Goal: Find contact information: Find contact information

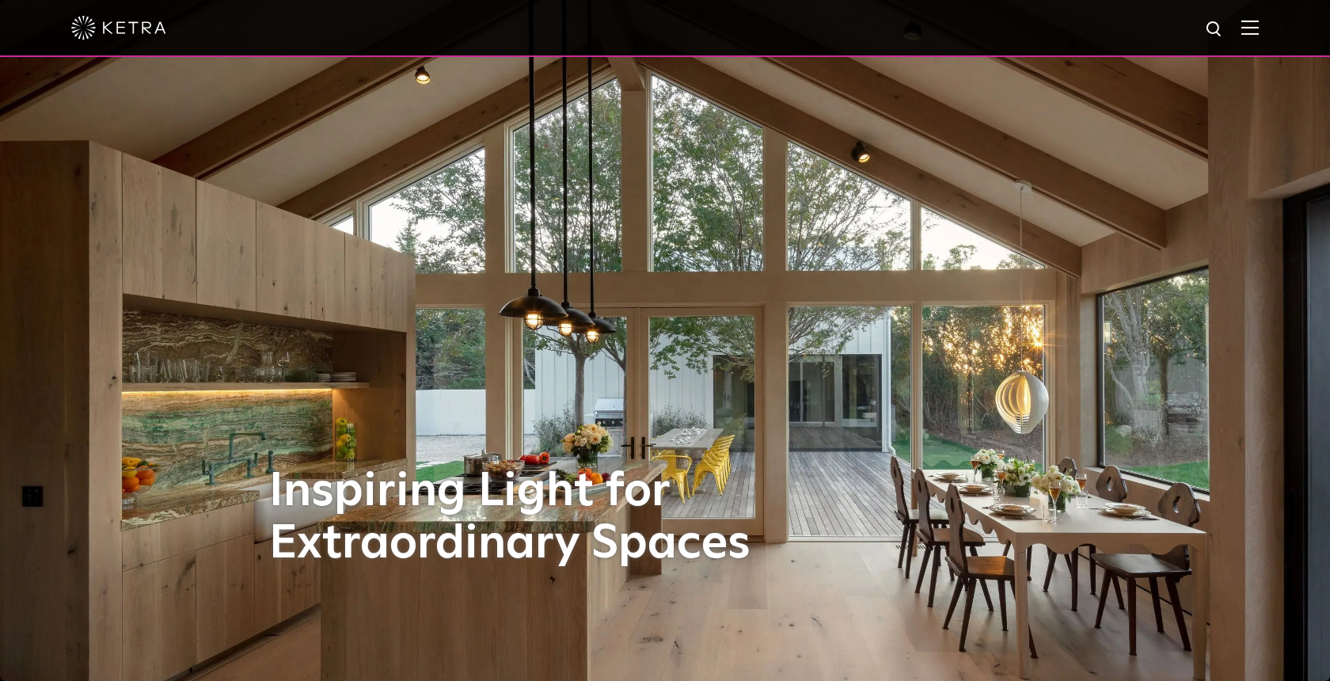
click at [1196, 24] on img at bounding box center [1249, 27] width 17 height 15
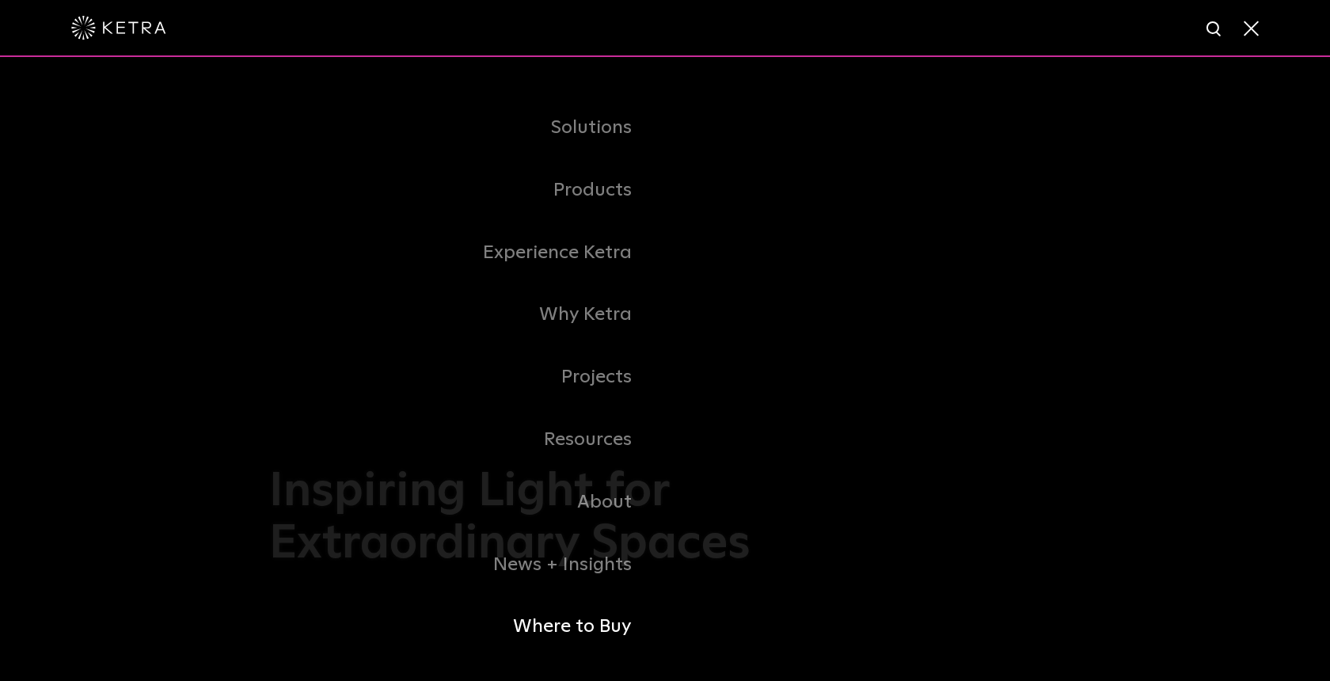
click at [558, 585] on link "Where to Buy" at bounding box center [467, 626] width 396 height 63
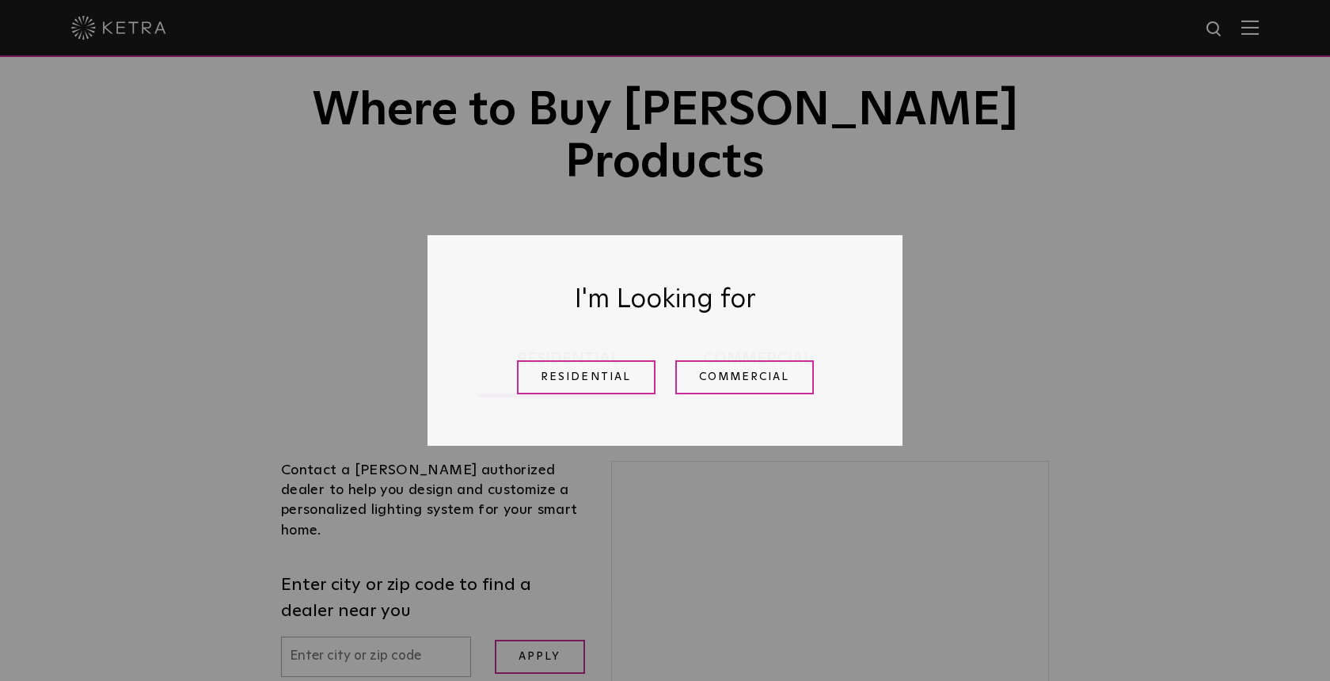
scroll to position [179, 0]
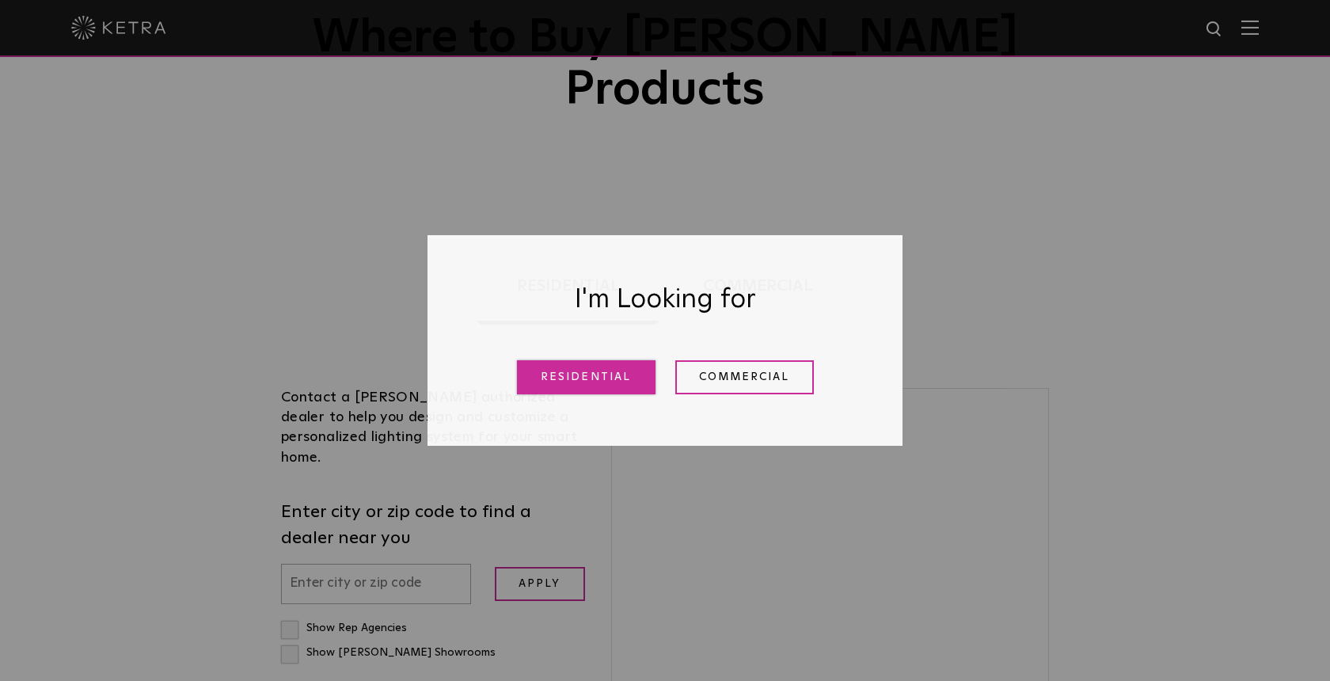
click at [594, 380] on link "Residential" at bounding box center [586, 377] width 139 height 34
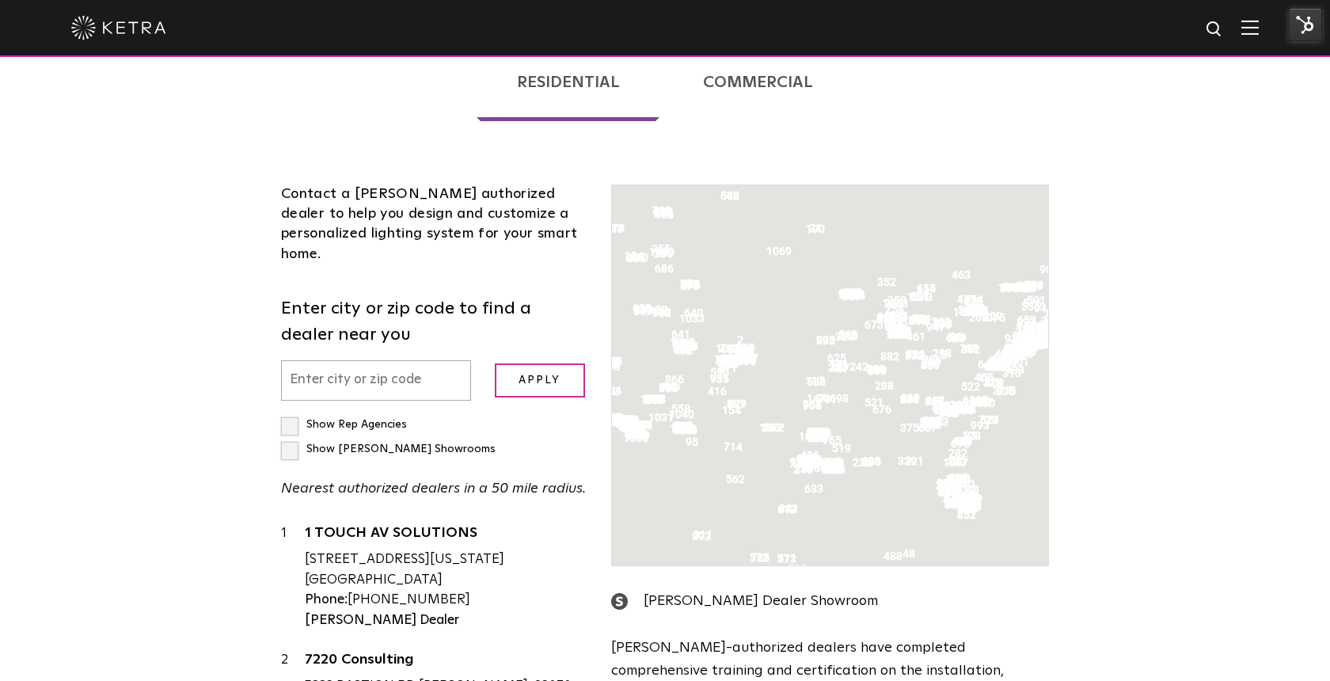
scroll to position [404, 0]
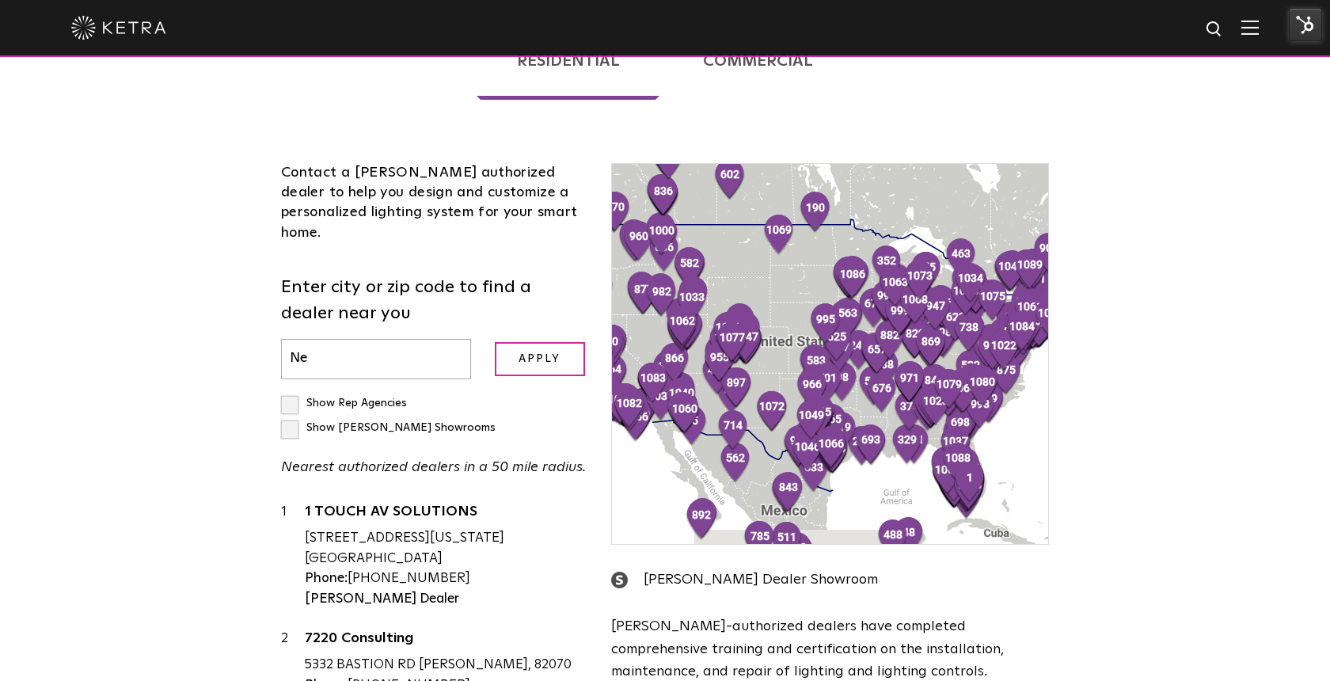
type input "N"
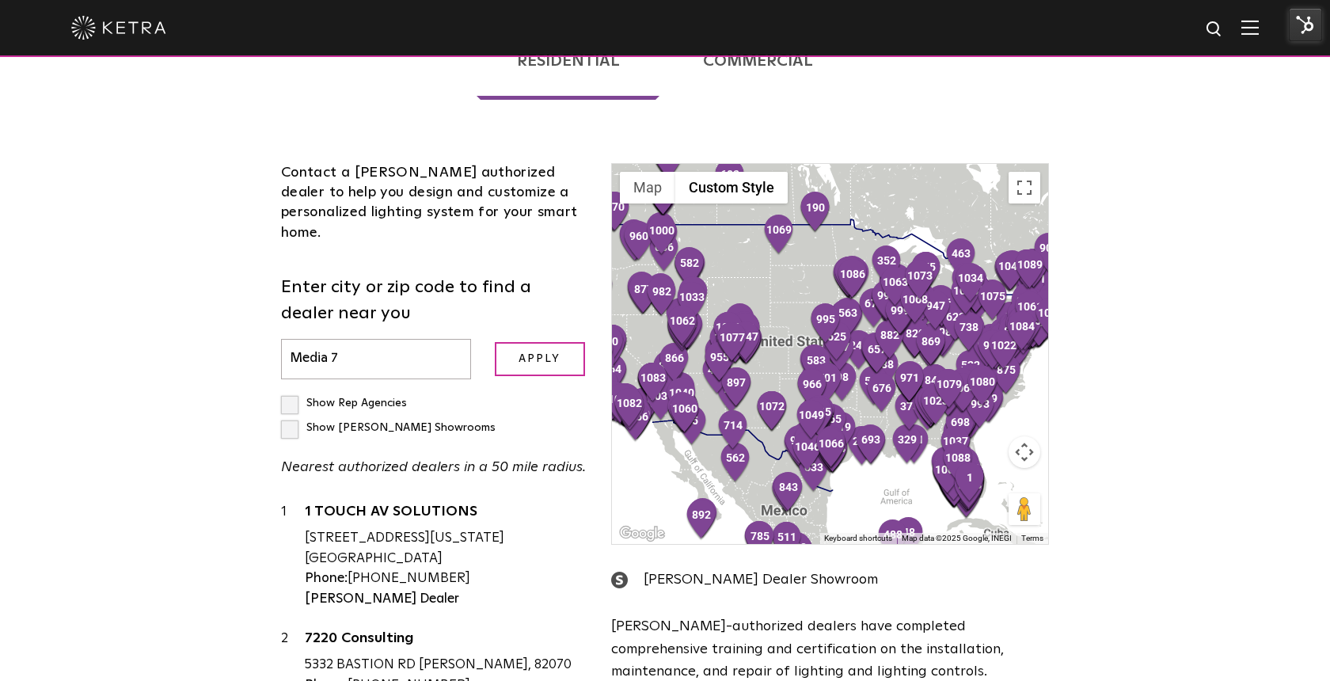
click at [495, 342] on input "Apply" at bounding box center [540, 359] width 90 height 34
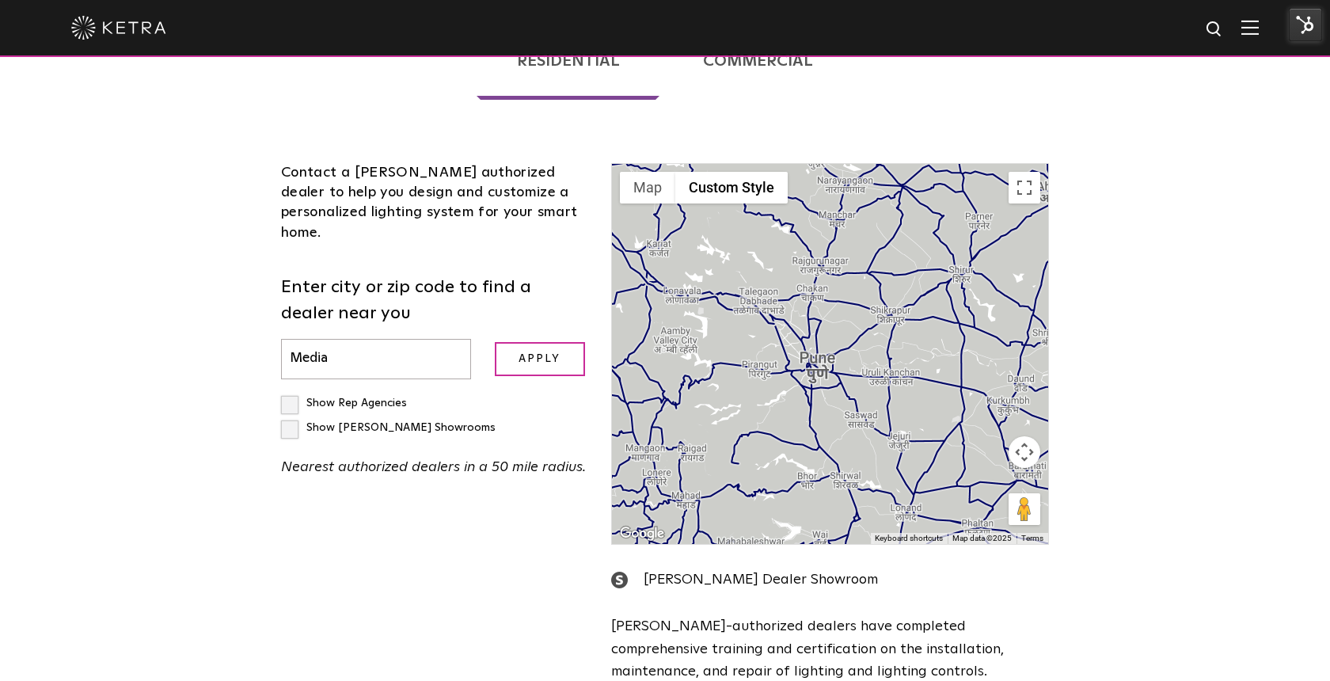
type input "L"
click at [495, 342] on input "Apply" at bounding box center [540, 359] width 90 height 34
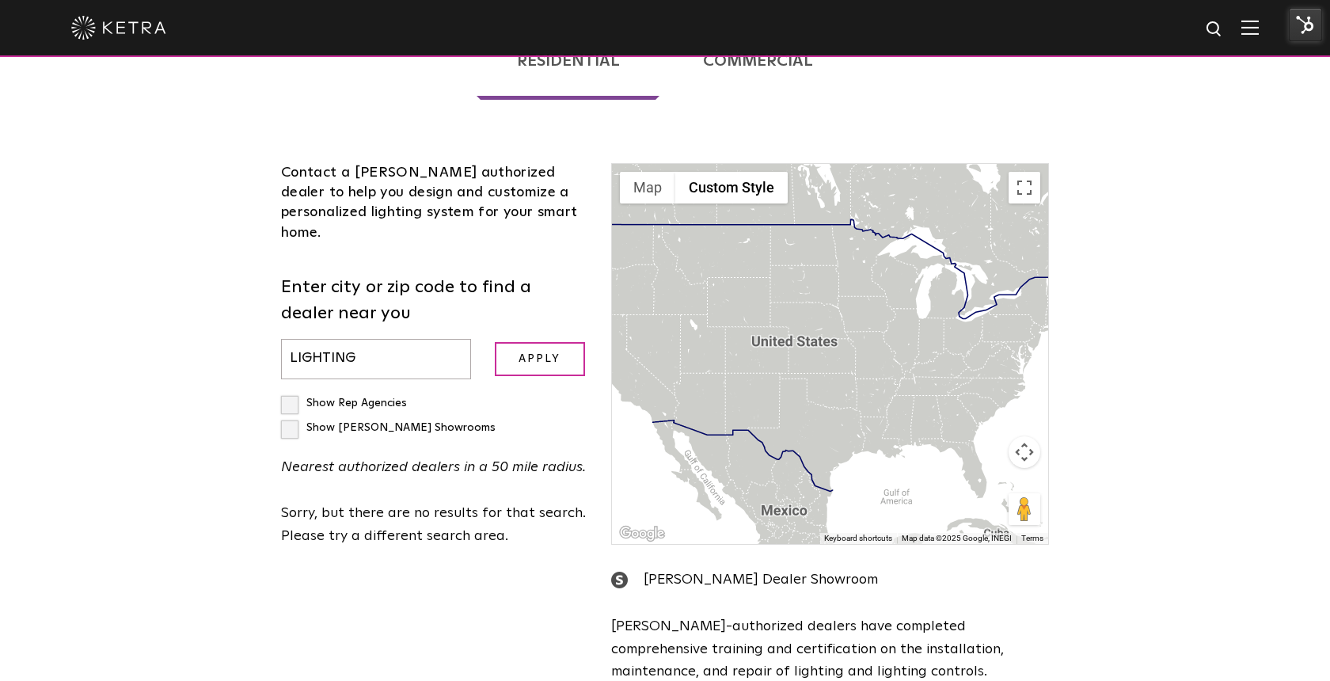
type input "LIGHTING"
type input "83703"
click at [495, 342] on input "Apply" at bounding box center [540, 359] width 90 height 34
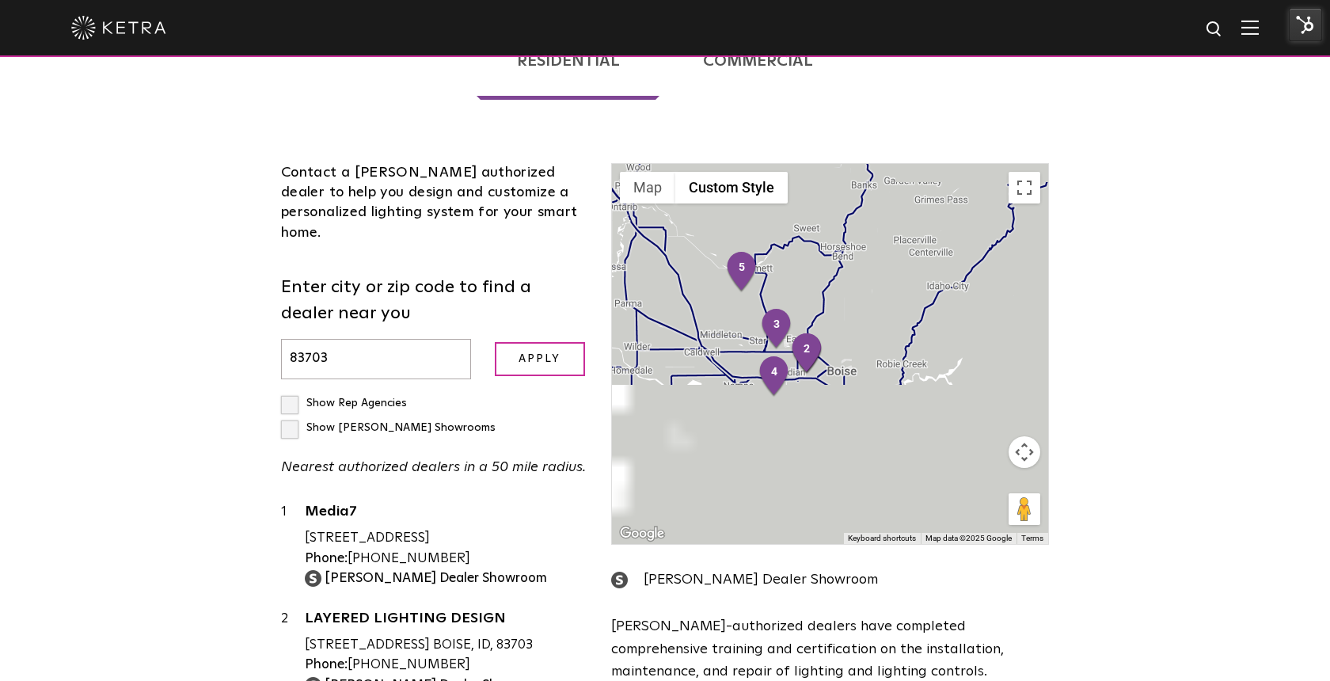
click at [484, 416] on div "Show [PERSON_NAME] Showrooms" at bounding box center [388, 428] width 214 height 25
click at [475, 422] on label "Show [PERSON_NAME] Showrooms" at bounding box center [388, 427] width 214 height 11
click at [291, 391] on input "Show [PERSON_NAME] Showrooms" at bounding box center [286, 396] width 10 height 10
checkbox input "true"
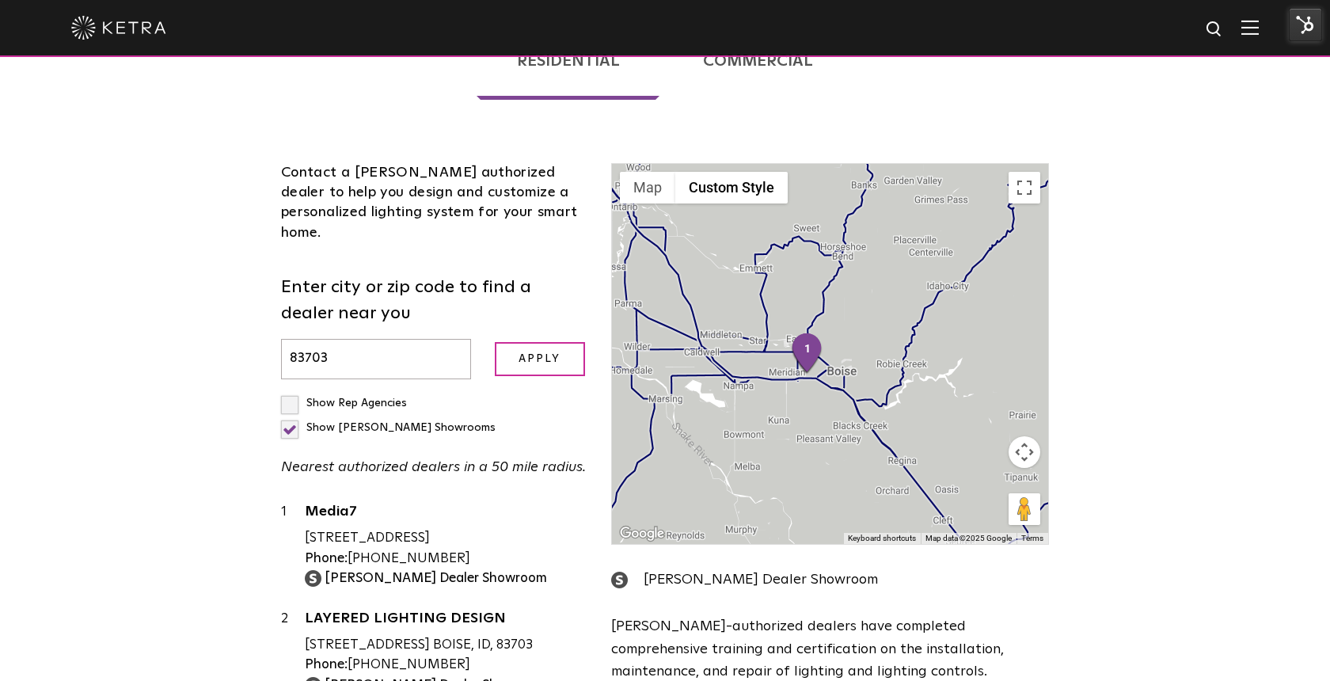
scroll to position [60, 0]
